Goal: Obtain resource: Download file/media

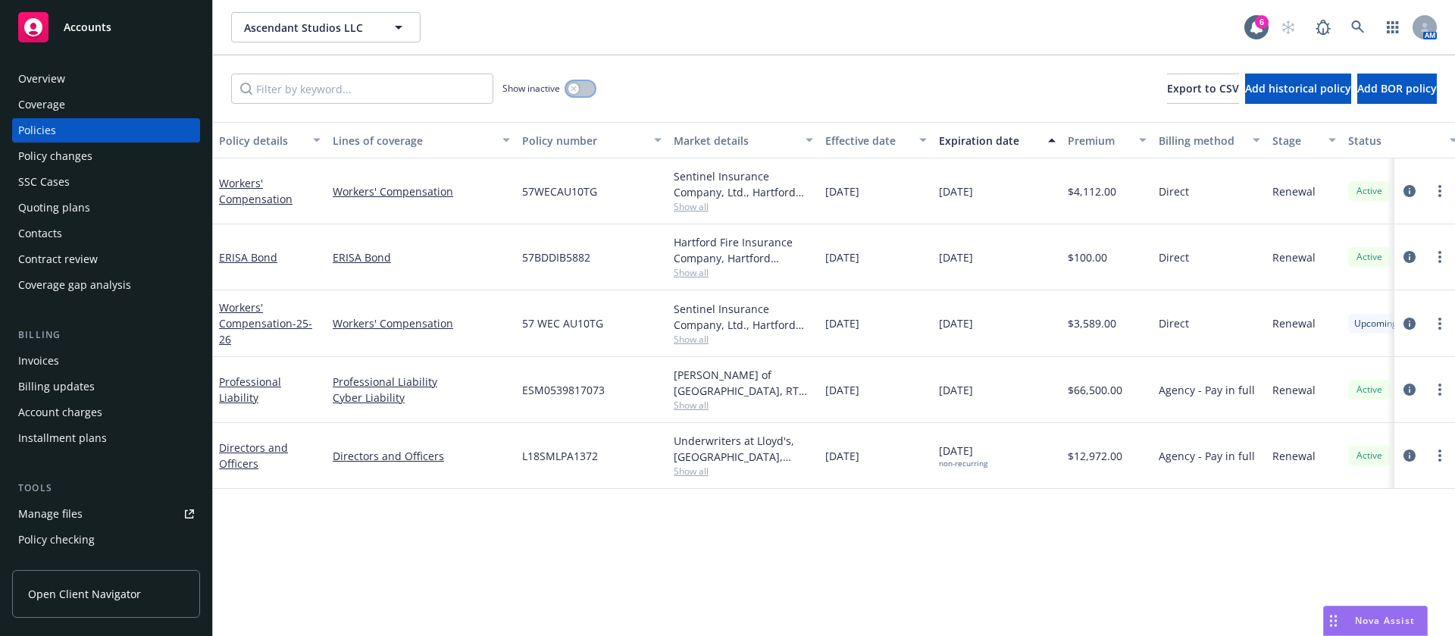
click at [585, 90] on button "button" at bounding box center [580, 88] width 29 height 15
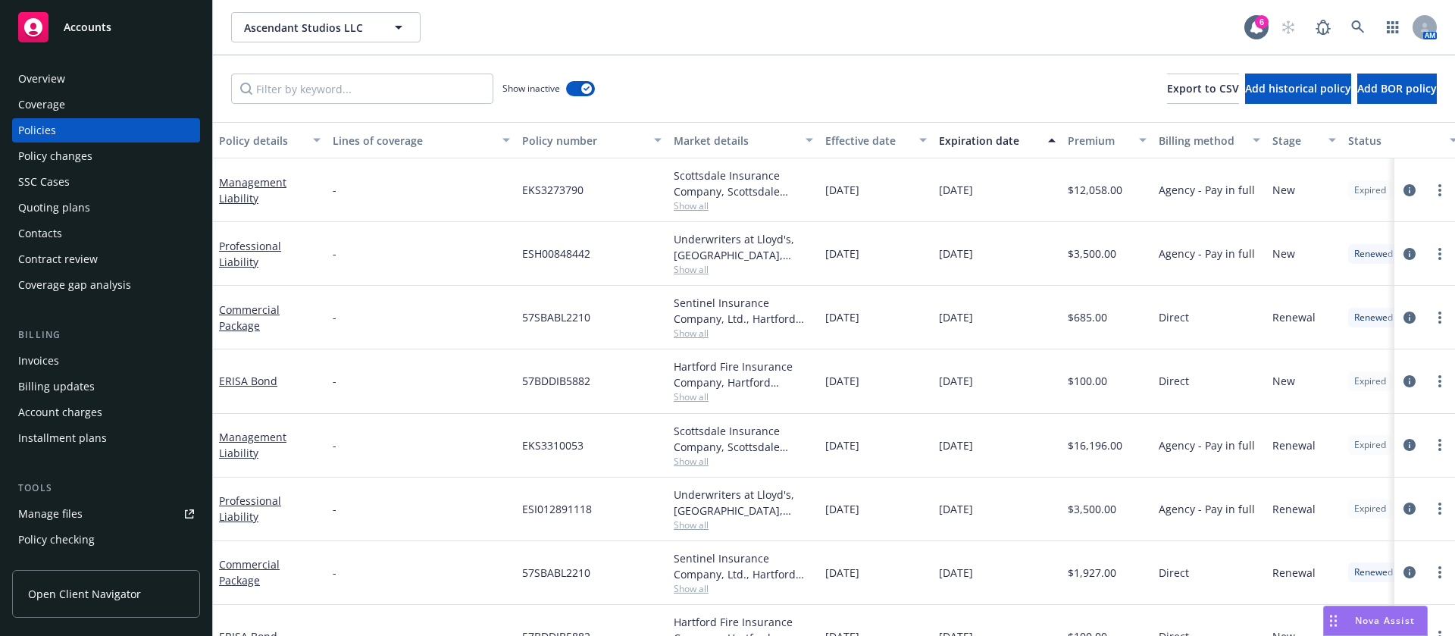
click at [998, 139] on div "Expiration date" at bounding box center [989, 141] width 100 height 16
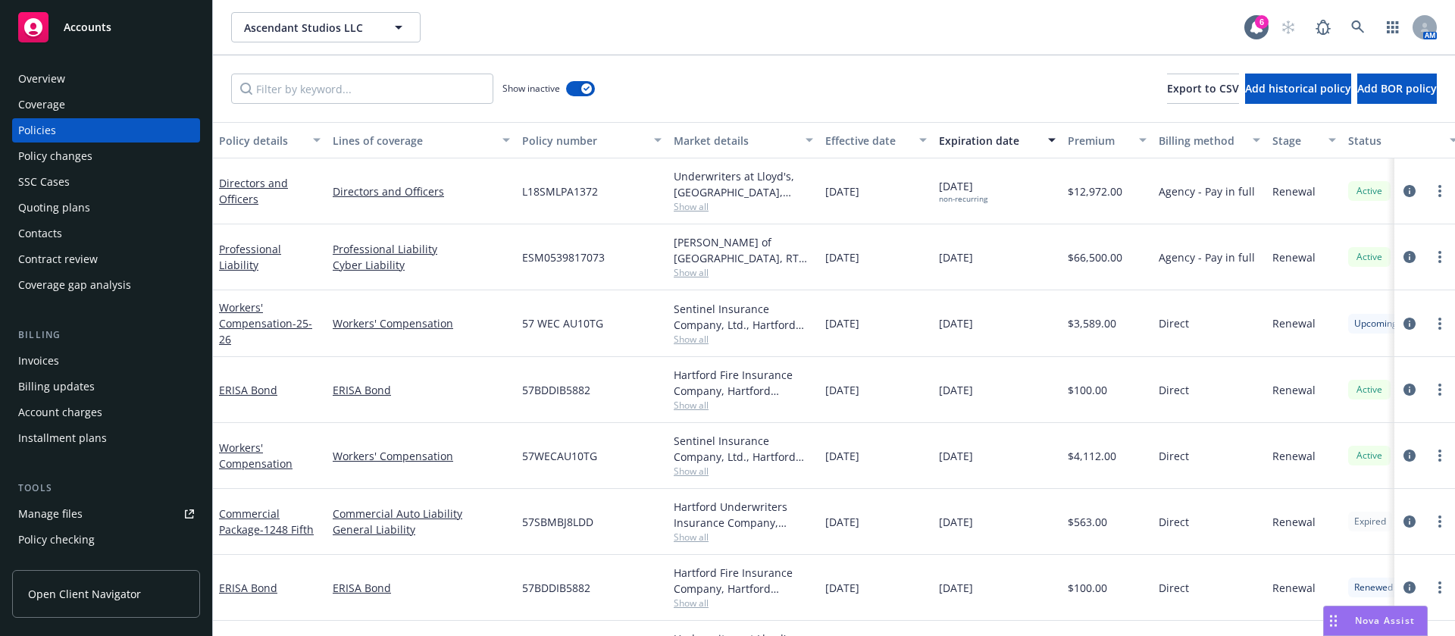
click at [998, 139] on div "Expiration date" at bounding box center [989, 141] width 100 height 16
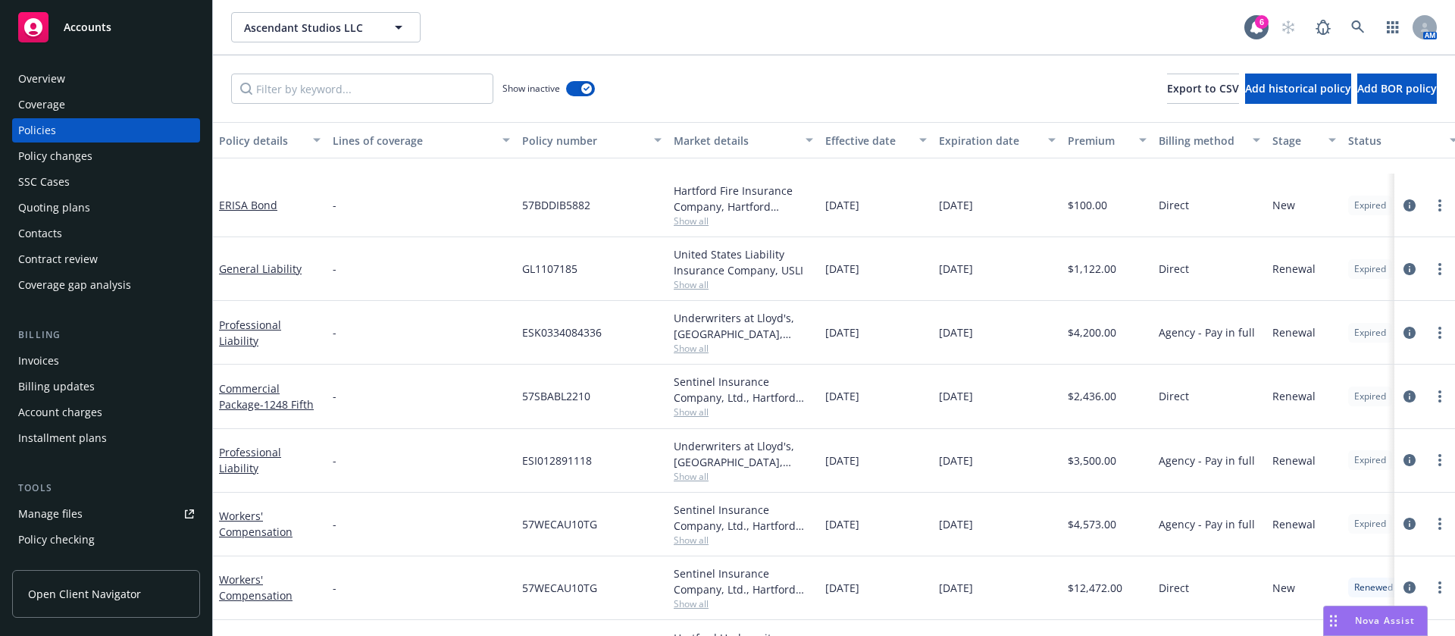
scroll to position [455, 0]
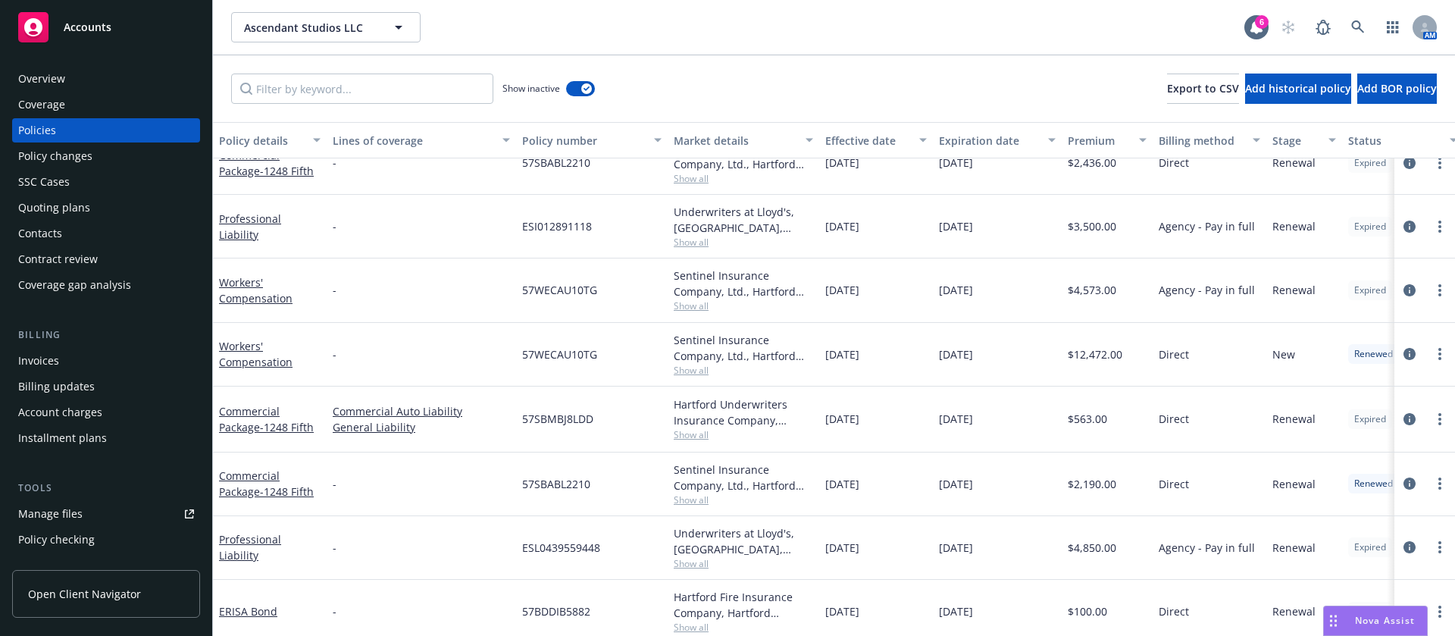
click at [700, 435] on span "Show all" at bounding box center [743, 434] width 139 height 13
click at [1403, 419] on icon "circleInformation" at bounding box center [1409, 419] width 12 height 12
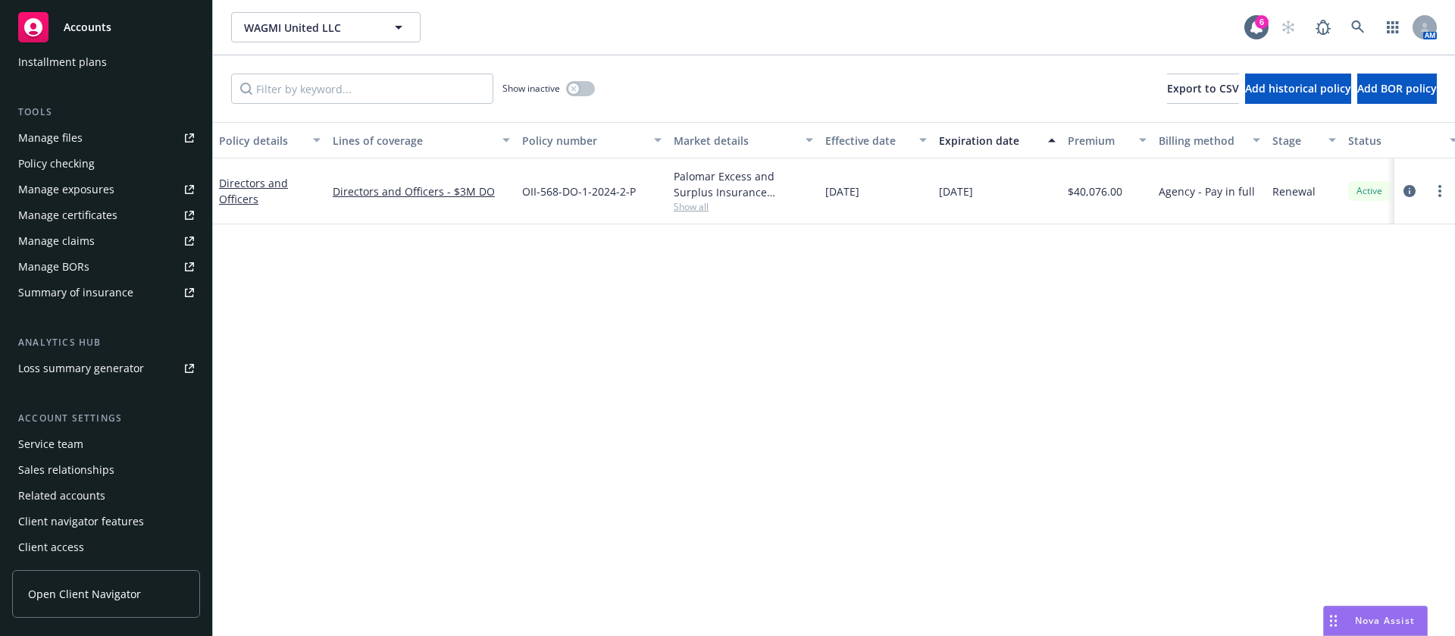
scroll to position [377, 0]
click at [85, 450] on div "Service team" at bounding box center [106, 442] width 176 height 24
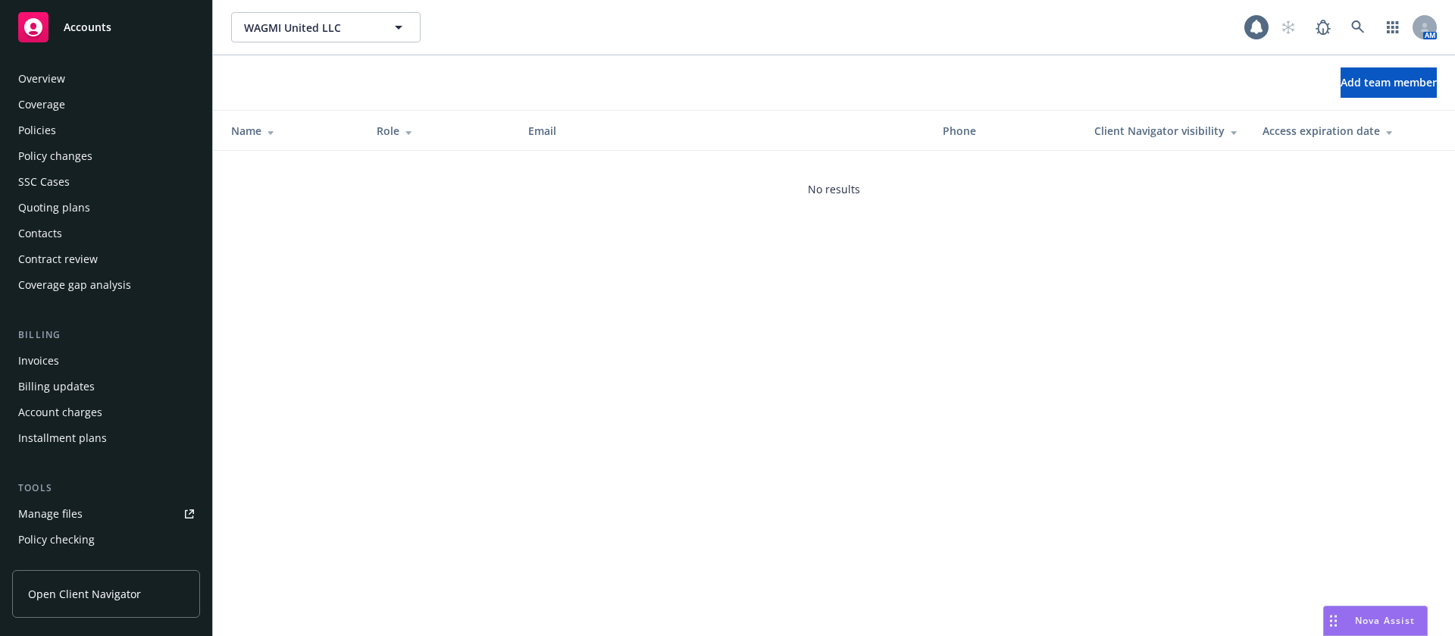
scroll to position [377, 0]
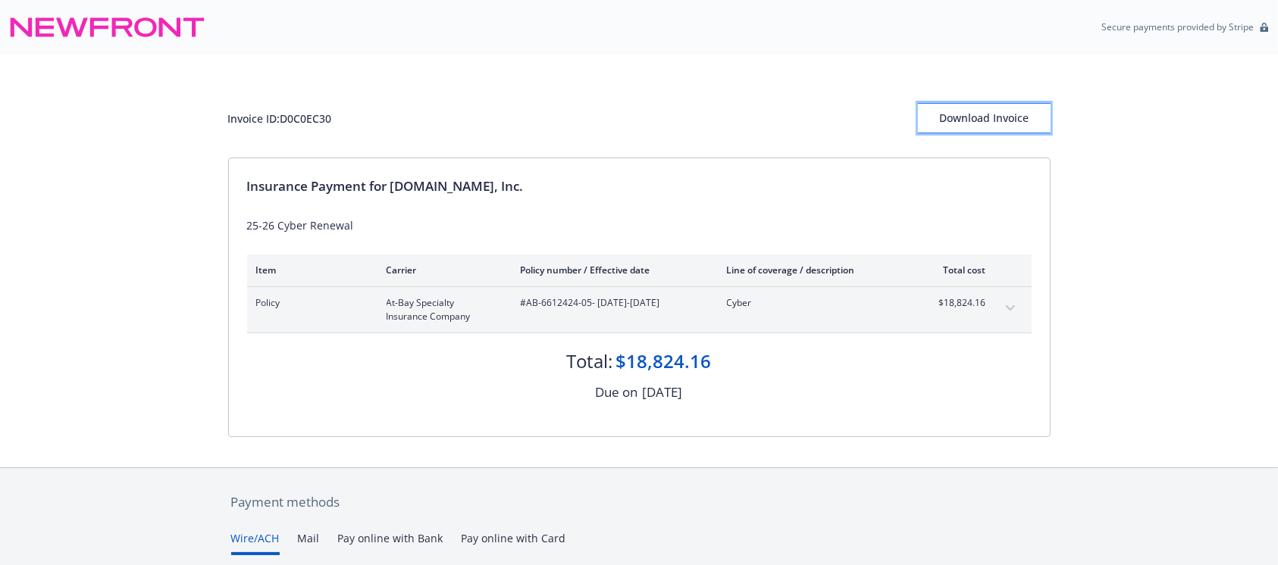
click at [988, 124] on div "Download Invoice" at bounding box center [984, 118] width 133 height 29
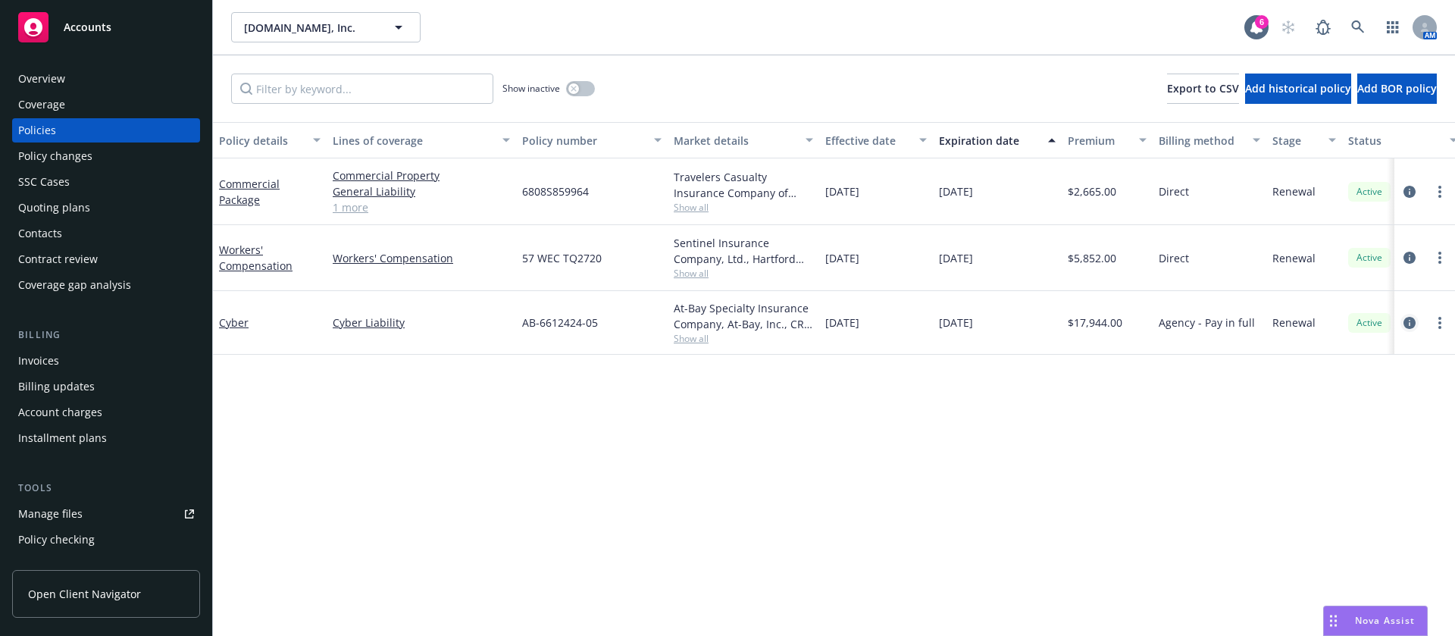
click at [1408, 326] on icon "circleInformation" at bounding box center [1409, 323] width 12 height 12
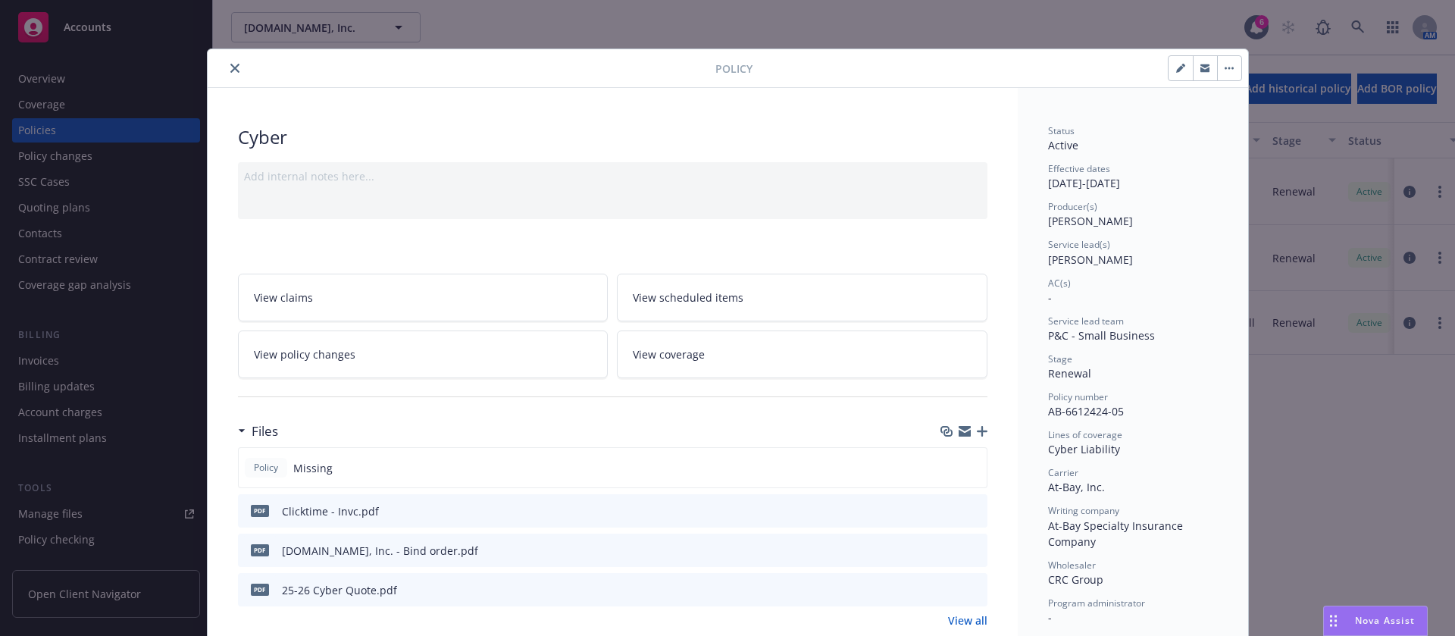
click at [226, 62] on button "close" at bounding box center [235, 68] width 18 height 18
